Goal: Information Seeking & Learning: Learn about a topic

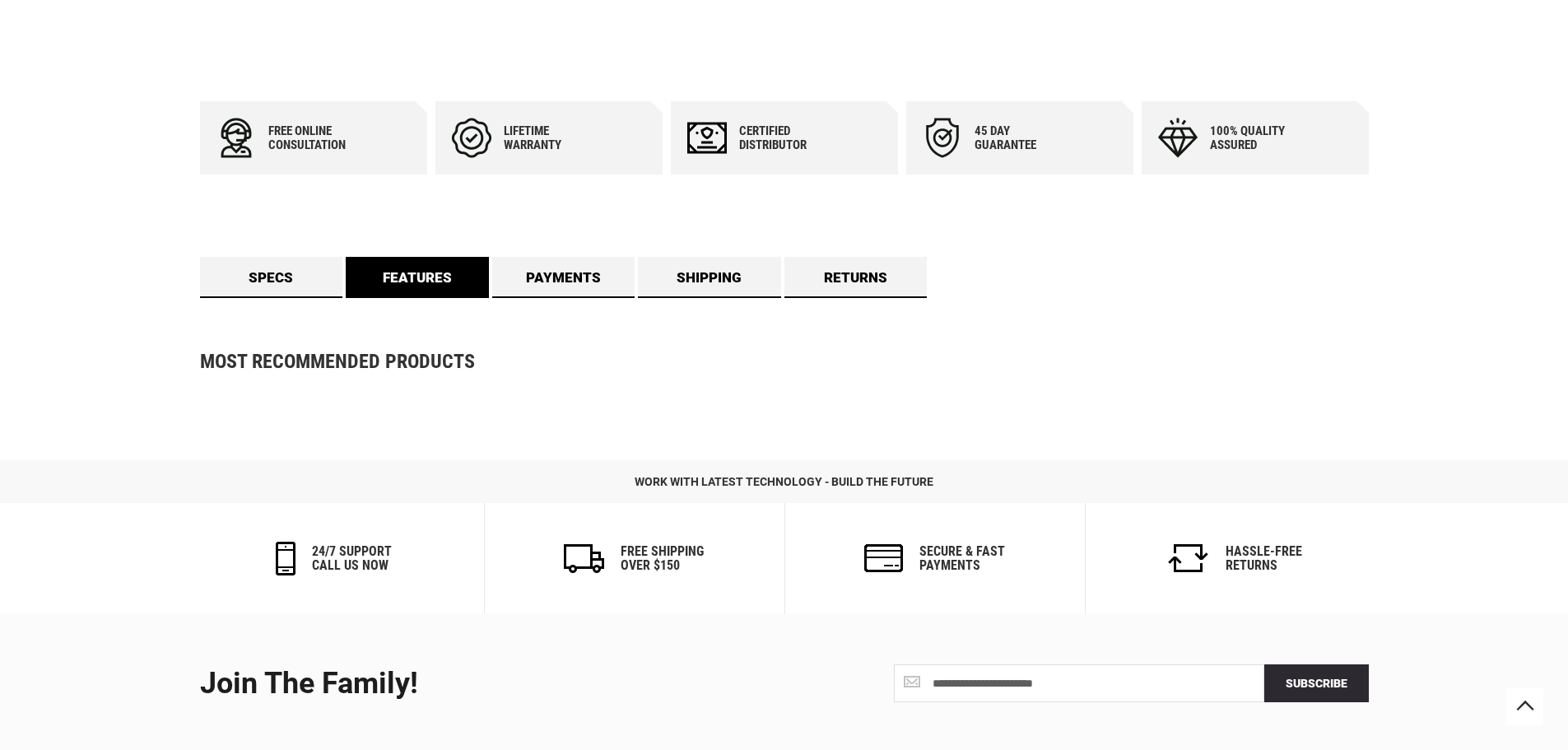
scroll to position [686, 0]
click at [438, 286] on link "Features" at bounding box center [417, 278] width 143 height 41
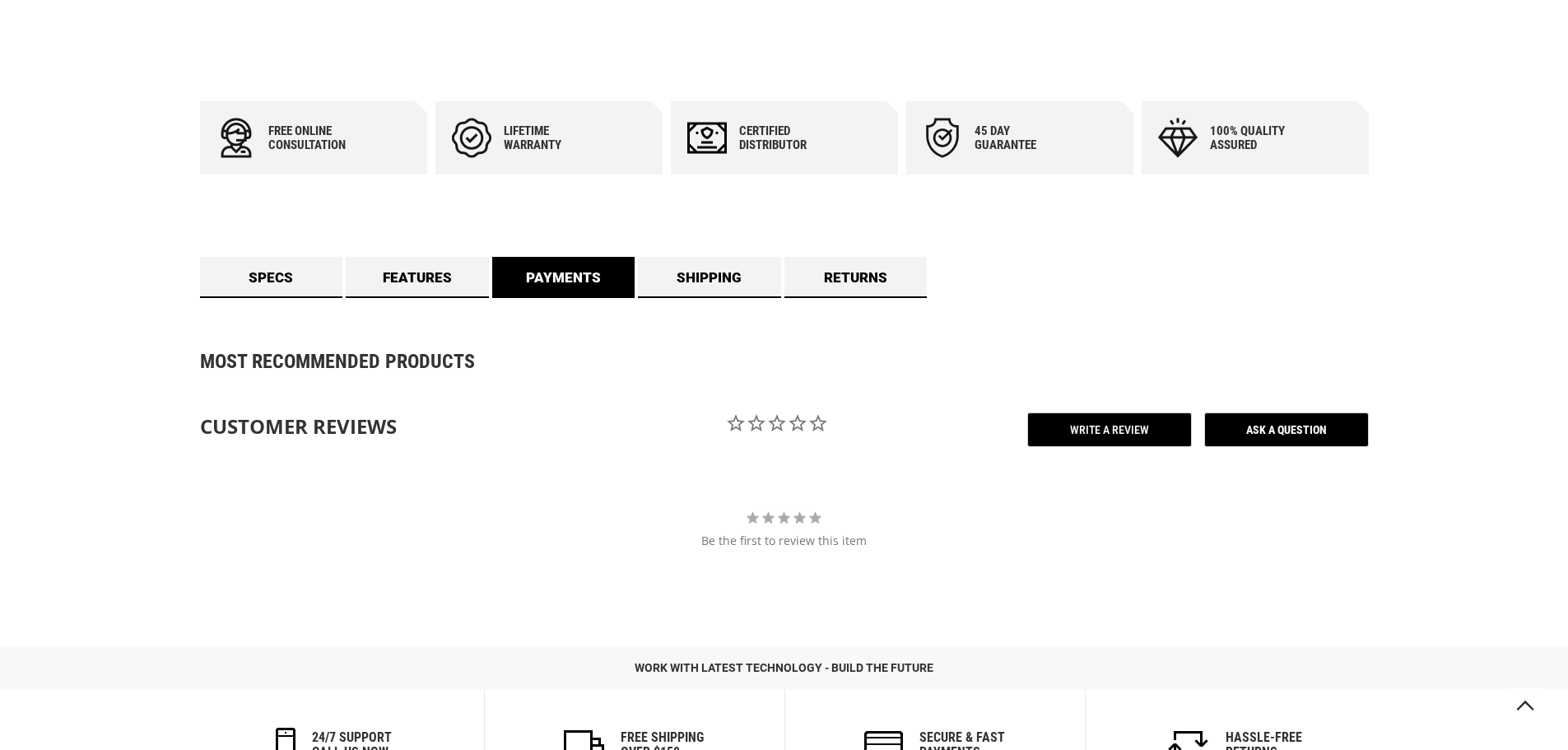
click at [611, 286] on link "Payments" at bounding box center [564, 278] width 143 height 41
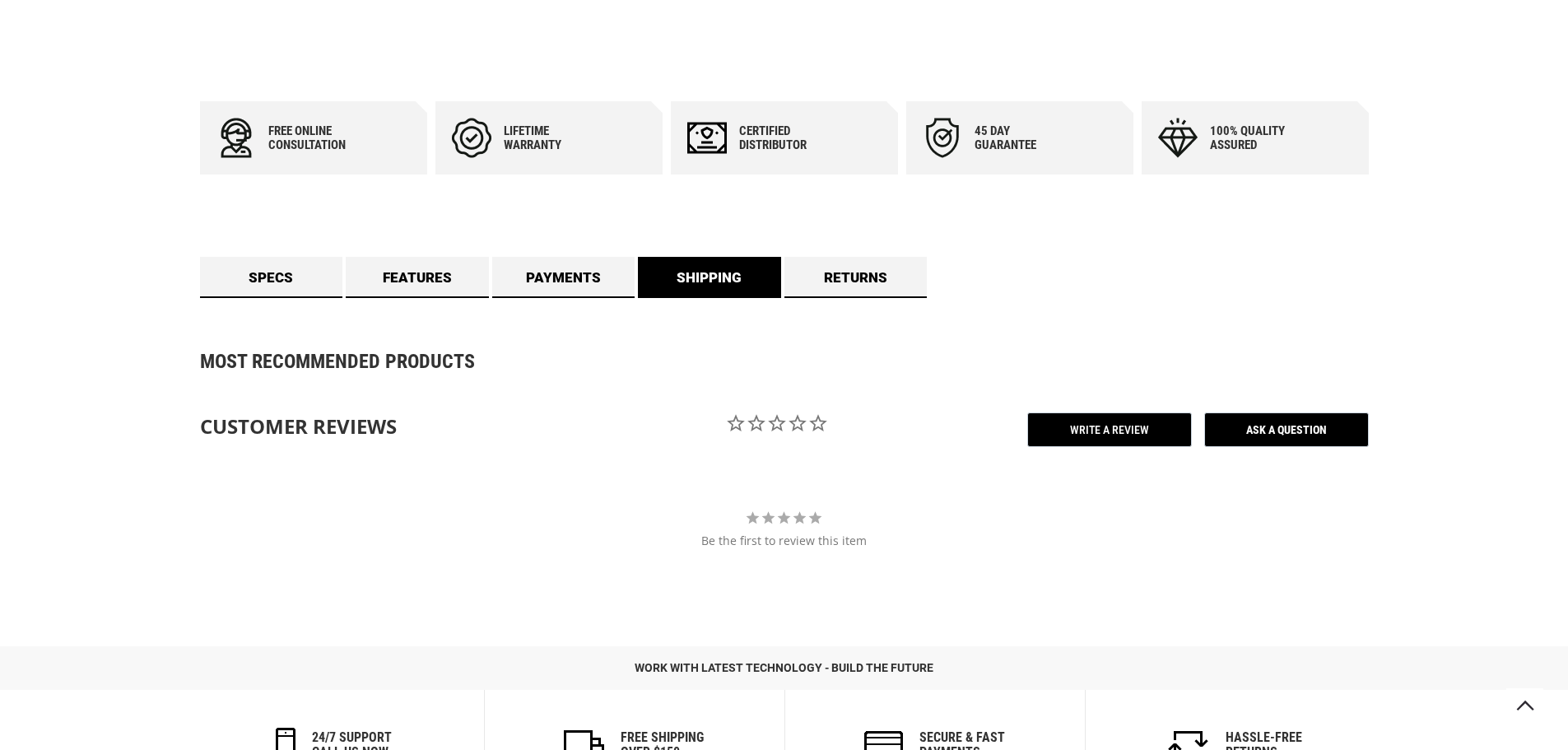
click at [676, 281] on link "Shipping" at bounding box center [709, 278] width 143 height 41
click at [847, 280] on link "Returns" at bounding box center [856, 278] width 143 height 41
click at [344, 279] on div "Specs Type : [MEDICAL_DATA] Remote Cutter Application : Remote Cable Cutter Sta…" at bounding box center [784, 278] width 1169 height 41
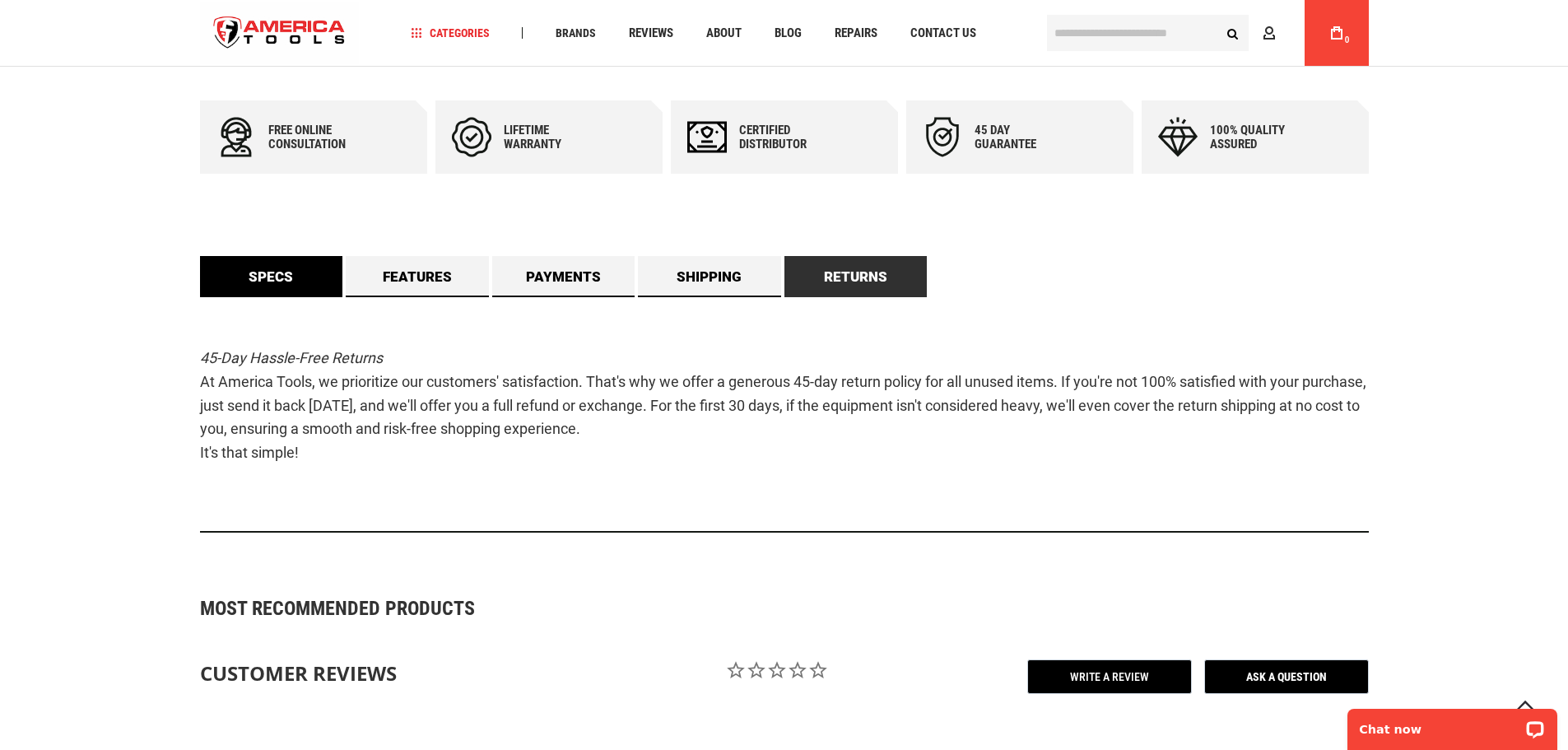
click at [312, 278] on link "Specs" at bounding box center [271, 277] width 143 height 41
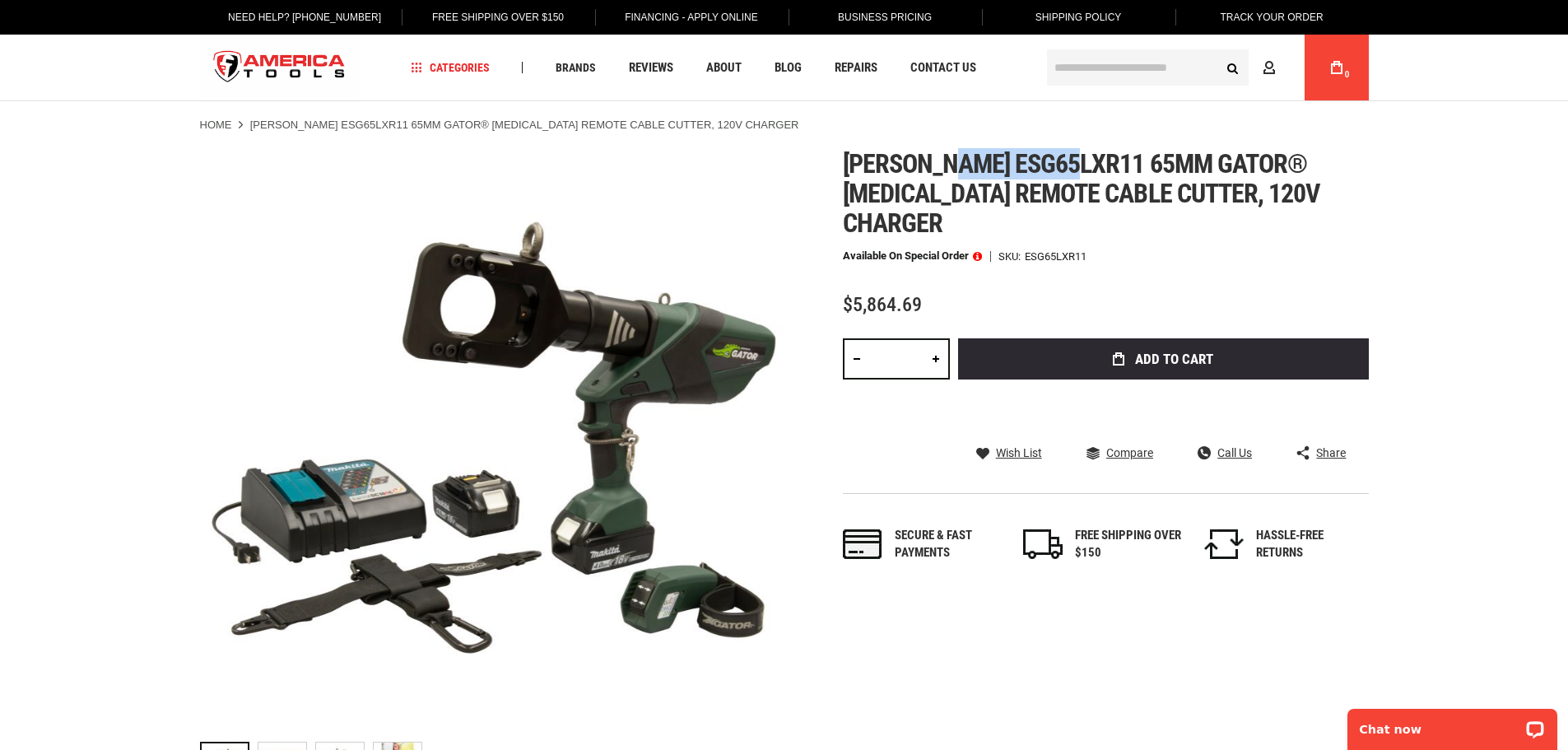
drag, startPoint x: 955, startPoint y: 160, endPoint x: 1077, endPoint y: 162, distance: 122.0
click at [1077, 162] on span "[PERSON_NAME] esg65lxr11 65mm gator® [MEDICAL_DATA] remote cable cutter, 120v c…" at bounding box center [1082, 193] width 478 height 90
copy span "esg65lxr11"
click at [1431, 726] on p "Chat now" at bounding box center [1441, 729] width 163 height 13
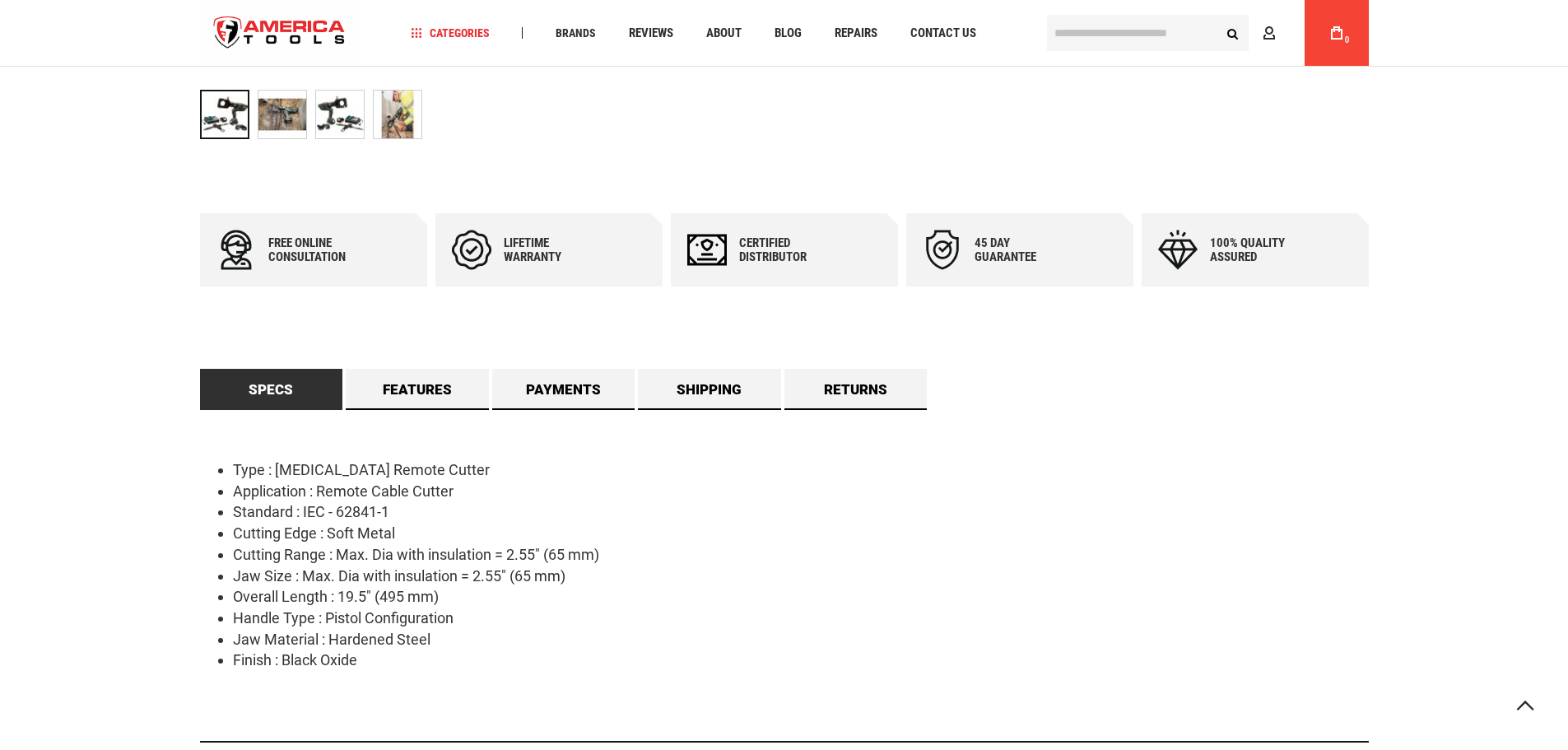
scroll to position [659, 0]
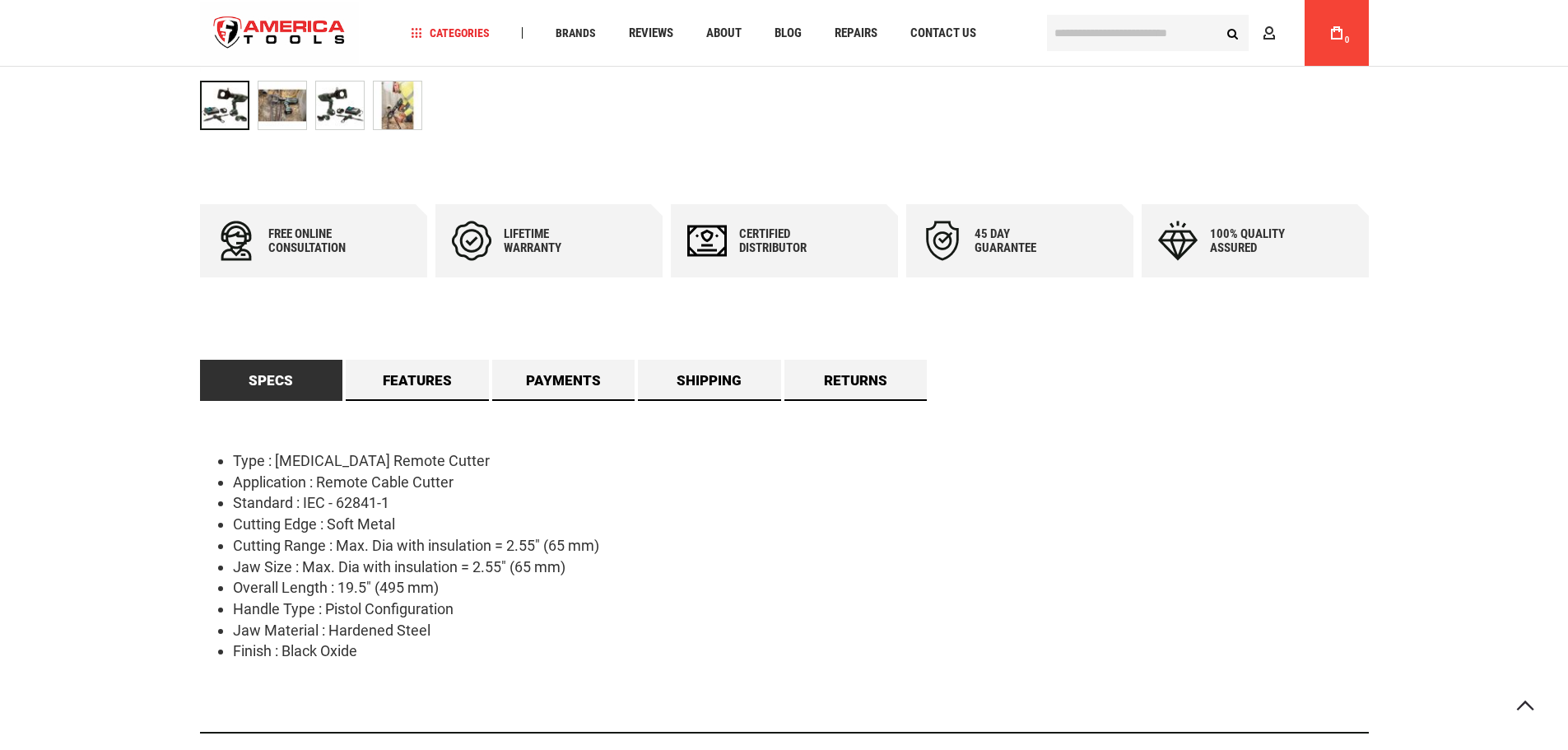
click at [908, 530] on li "Cutting Edge : Soft Metal" at bounding box center [801, 524] width 1136 height 21
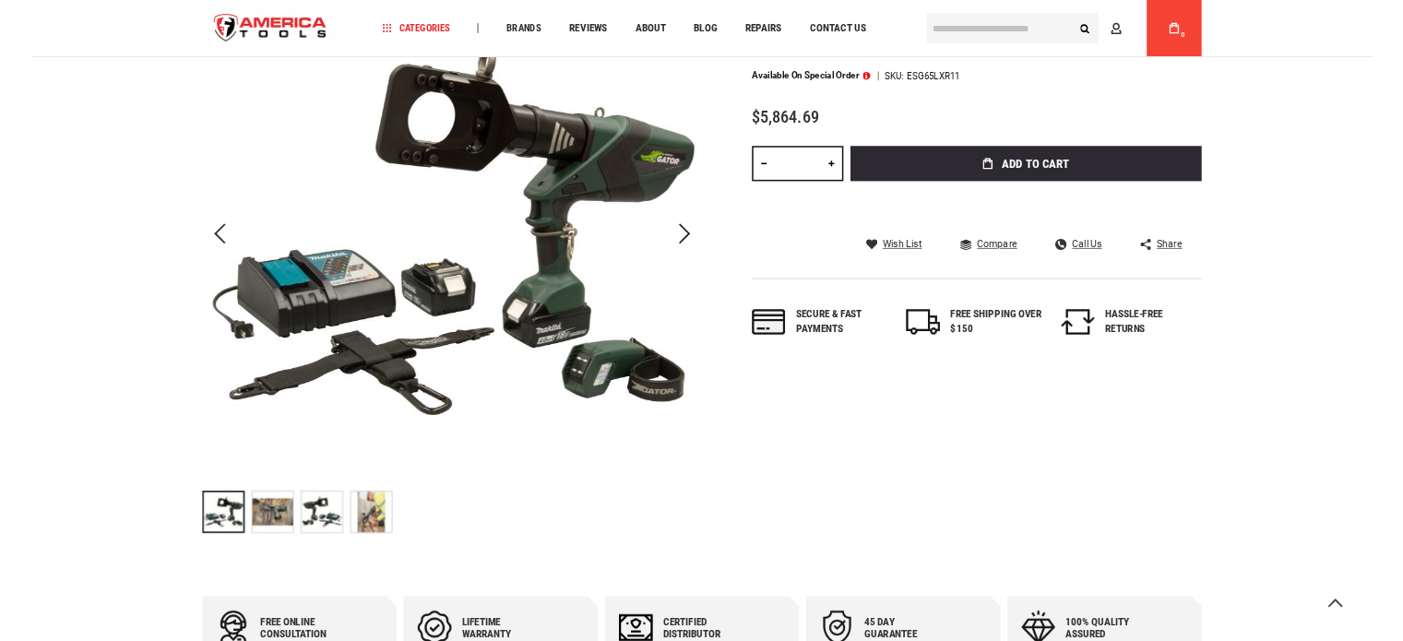
scroll to position [0, 0]
